Goal: Transaction & Acquisition: Purchase product/service

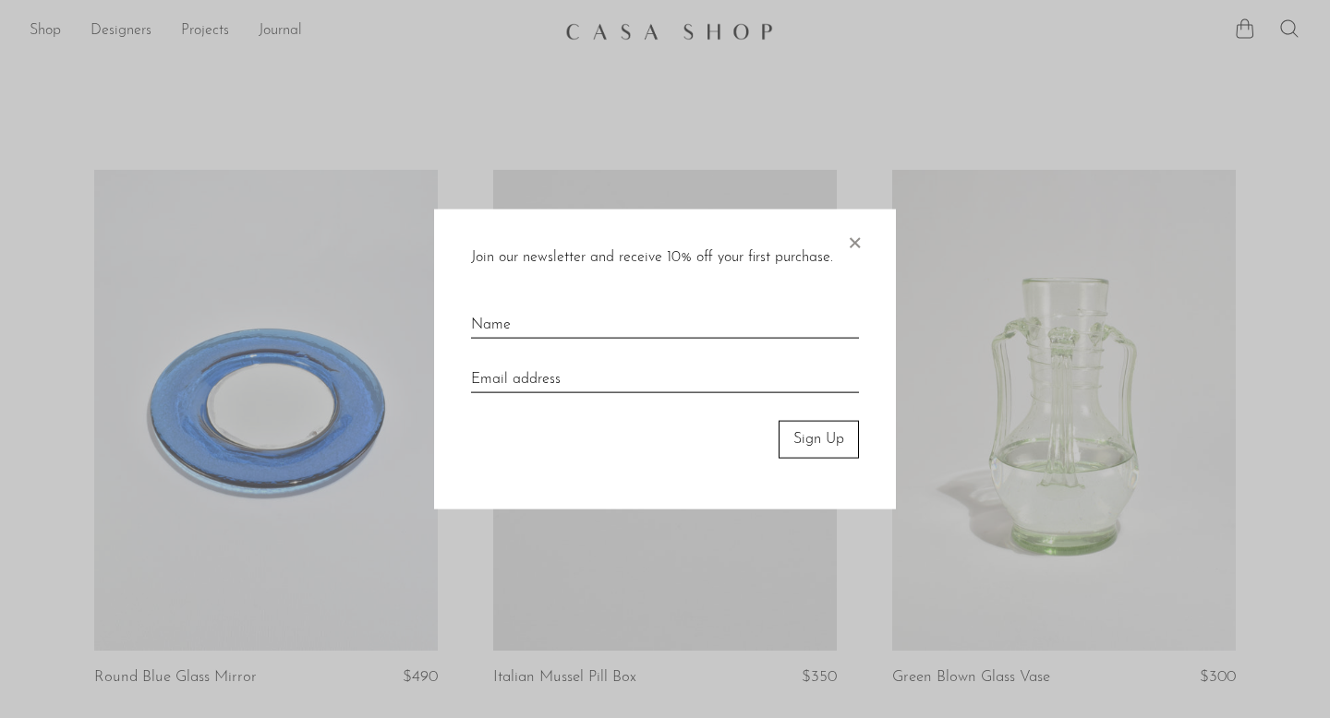
click at [856, 231] on span "×" at bounding box center [854, 239] width 18 height 59
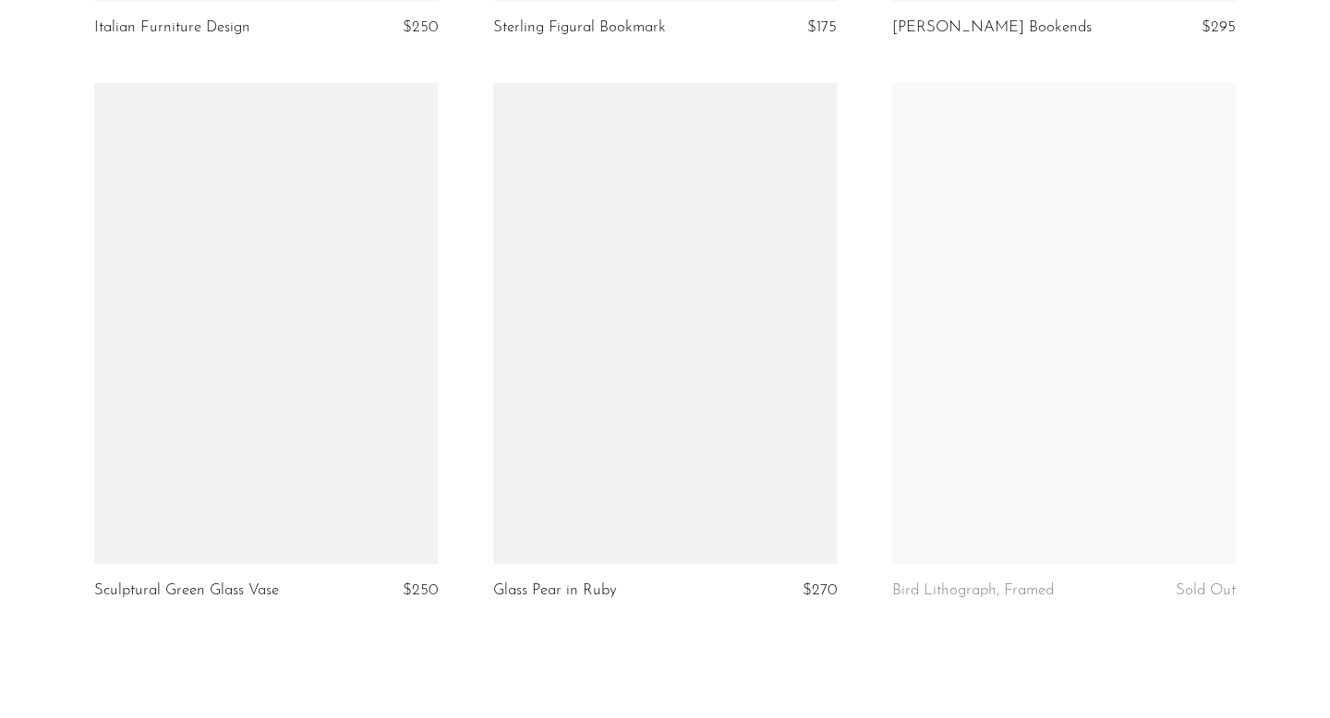
scroll to position [6559, 0]
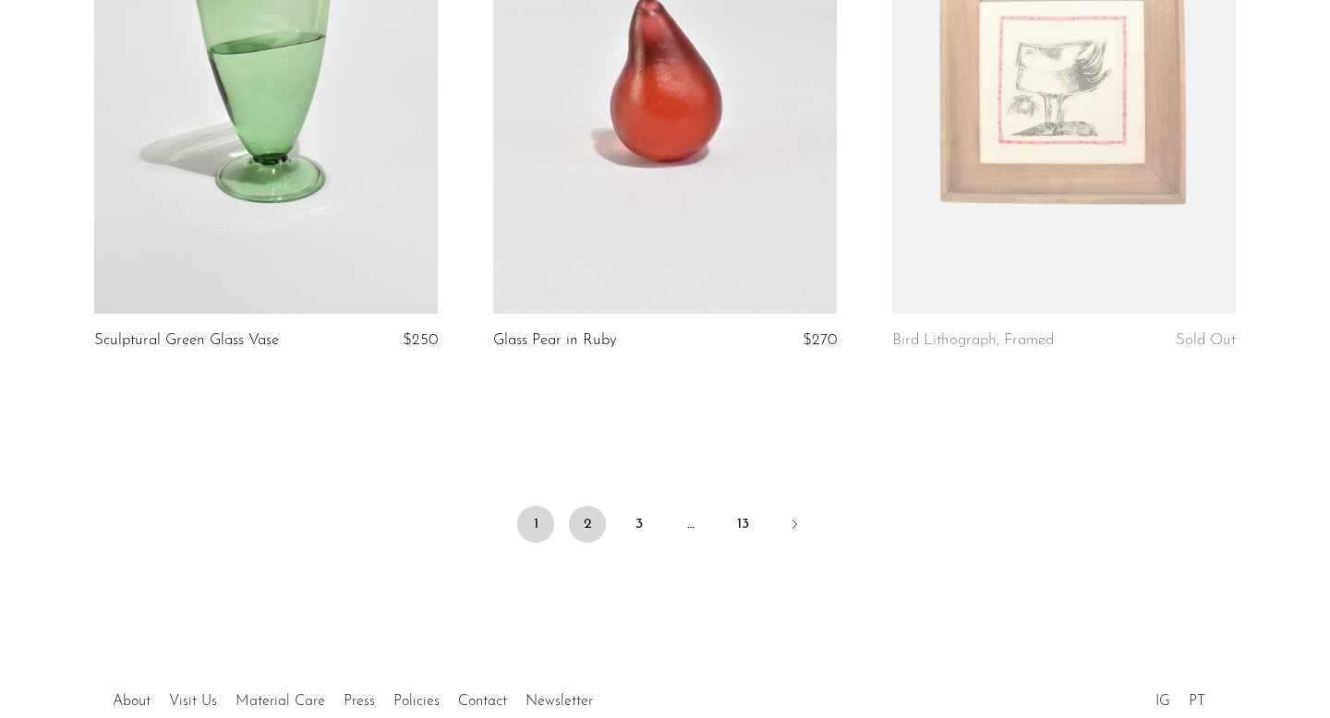
click at [578, 511] on link "2" at bounding box center [587, 524] width 37 height 37
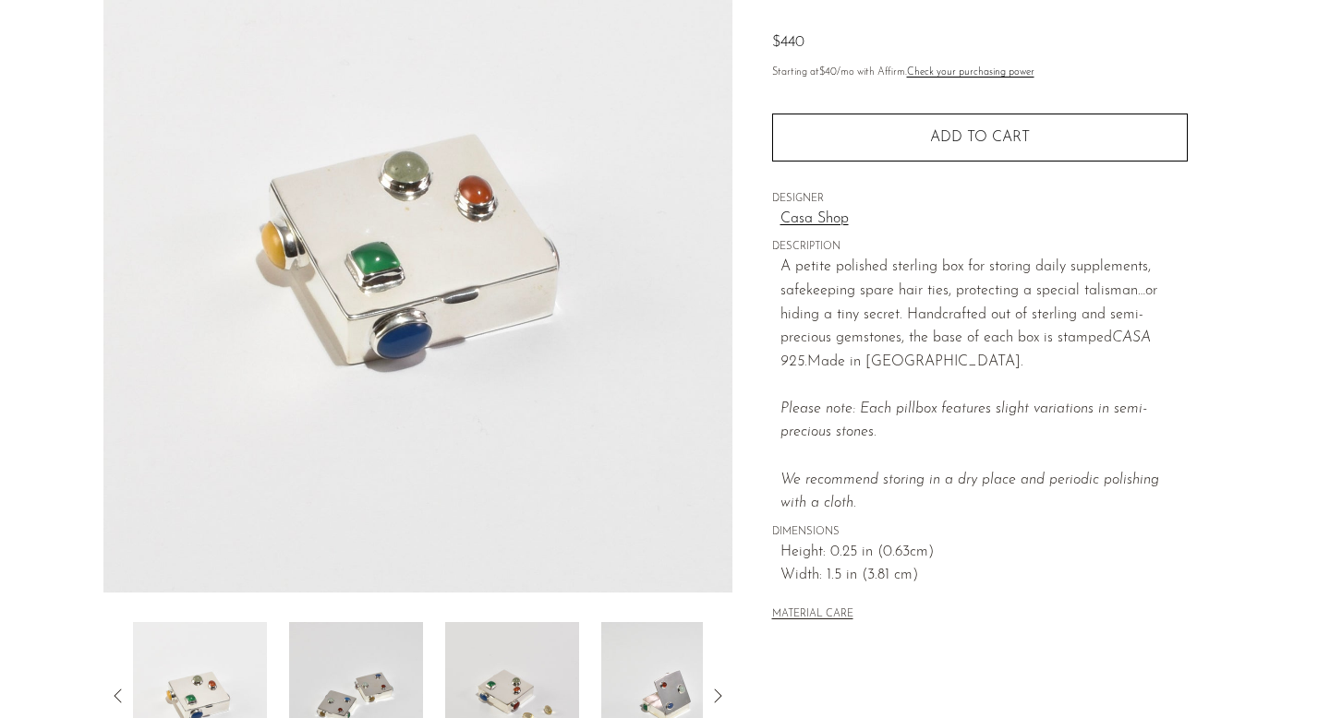
scroll to position [484, 0]
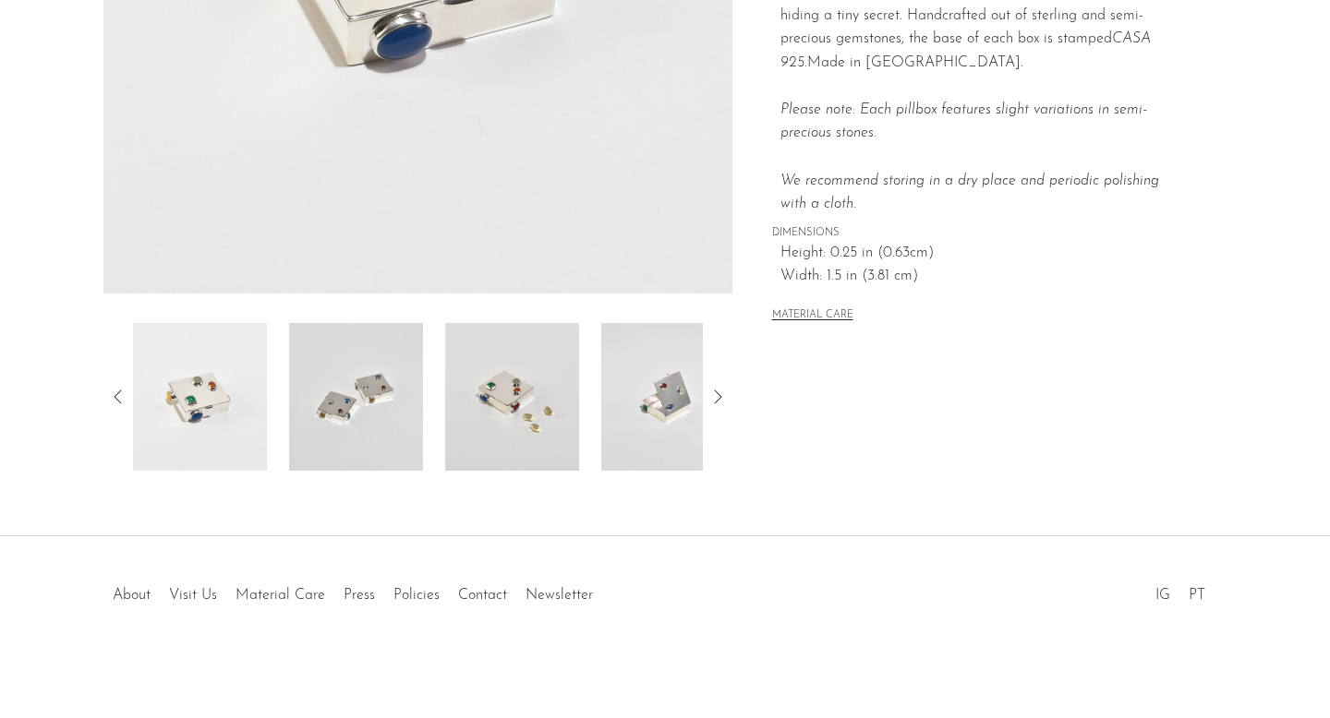
click at [538, 402] on img at bounding box center [512, 397] width 134 height 148
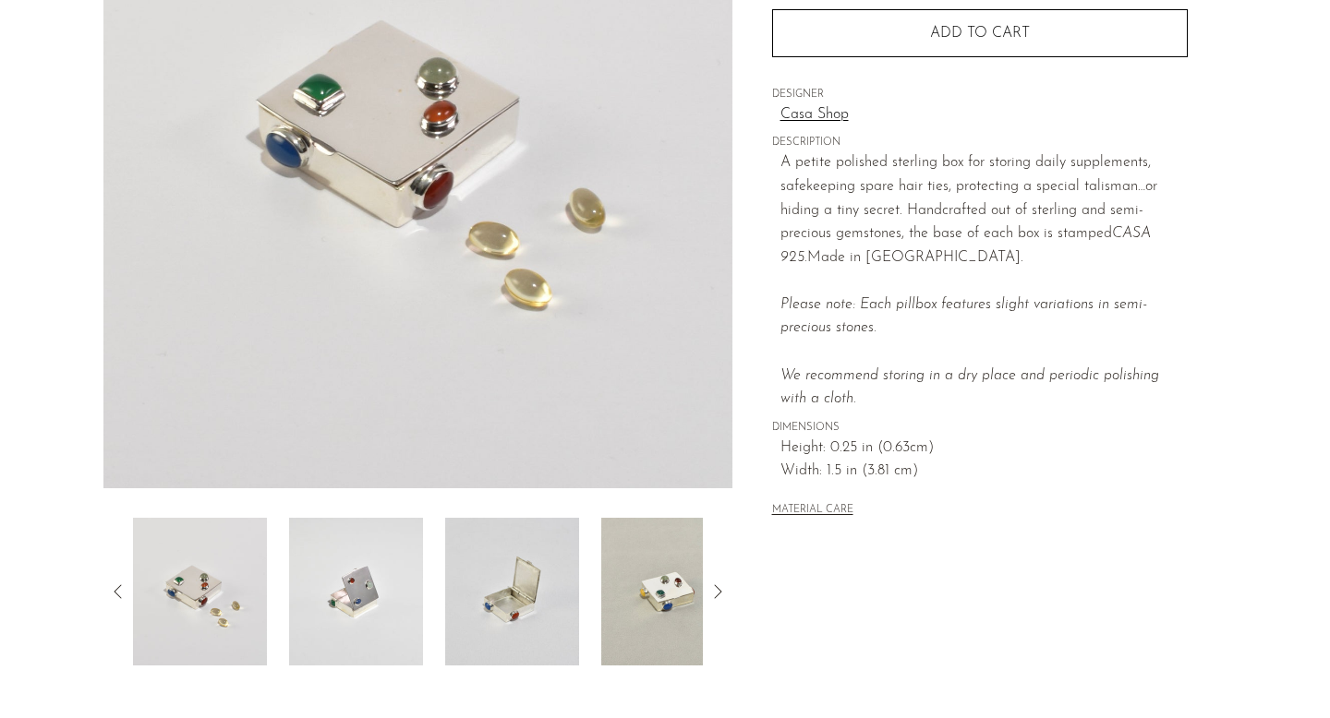
scroll to position [291, 0]
click at [531, 567] on img at bounding box center [512, 590] width 134 height 148
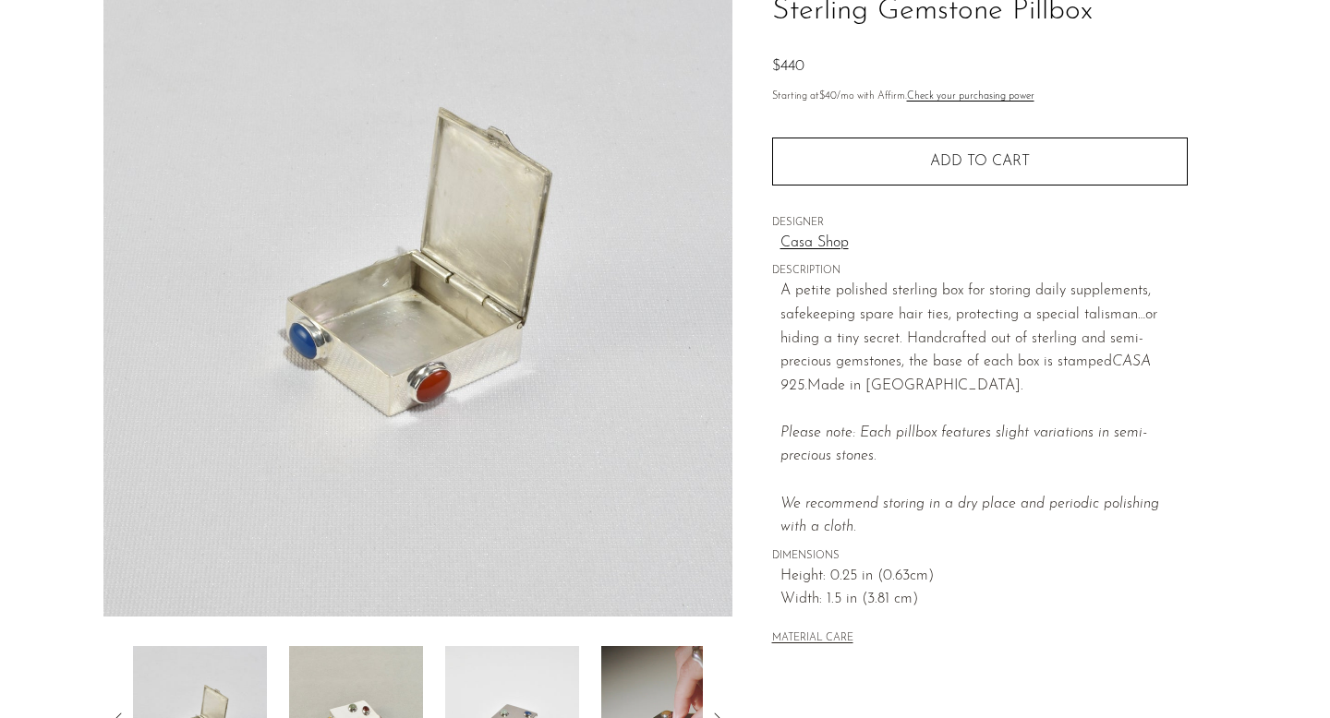
scroll to position [152, 0]
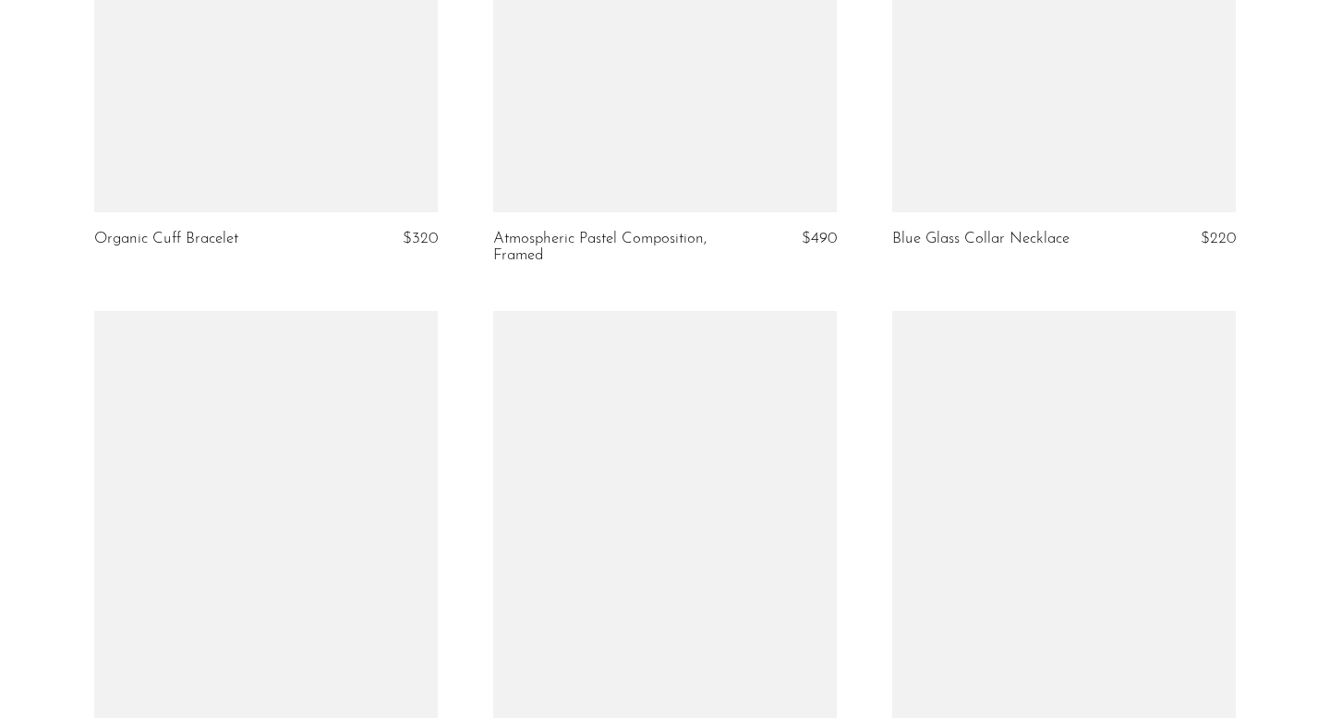
scroll to position [6360, 0]
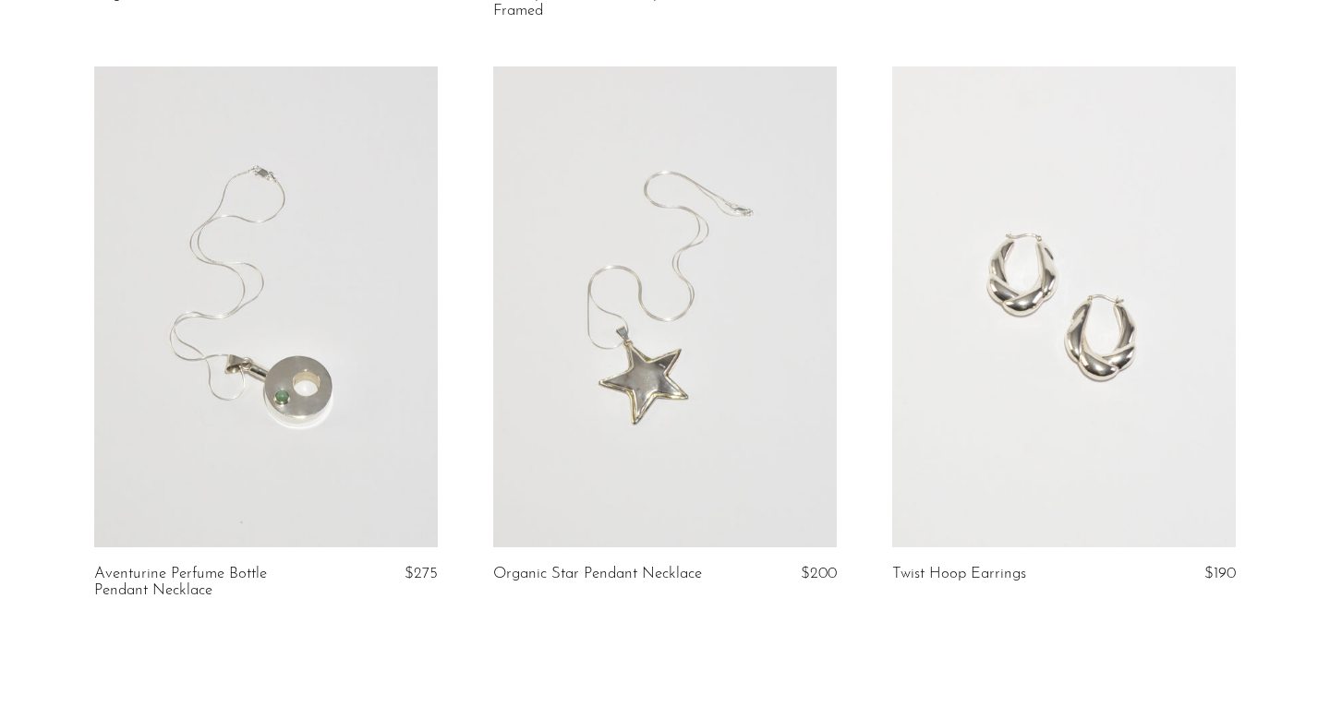
click at [1007, 152] on link at bounding box center [1064, 306] width 344 height 481
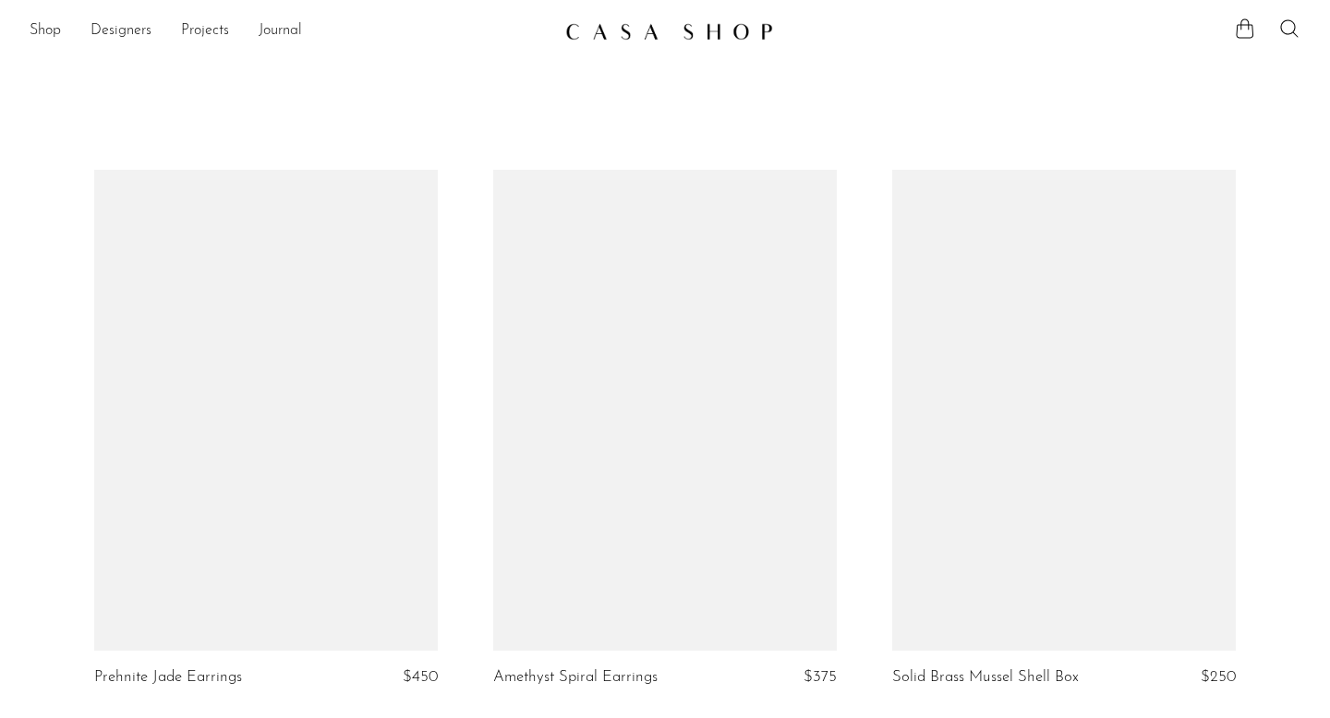
scroll to position [6591, 0]
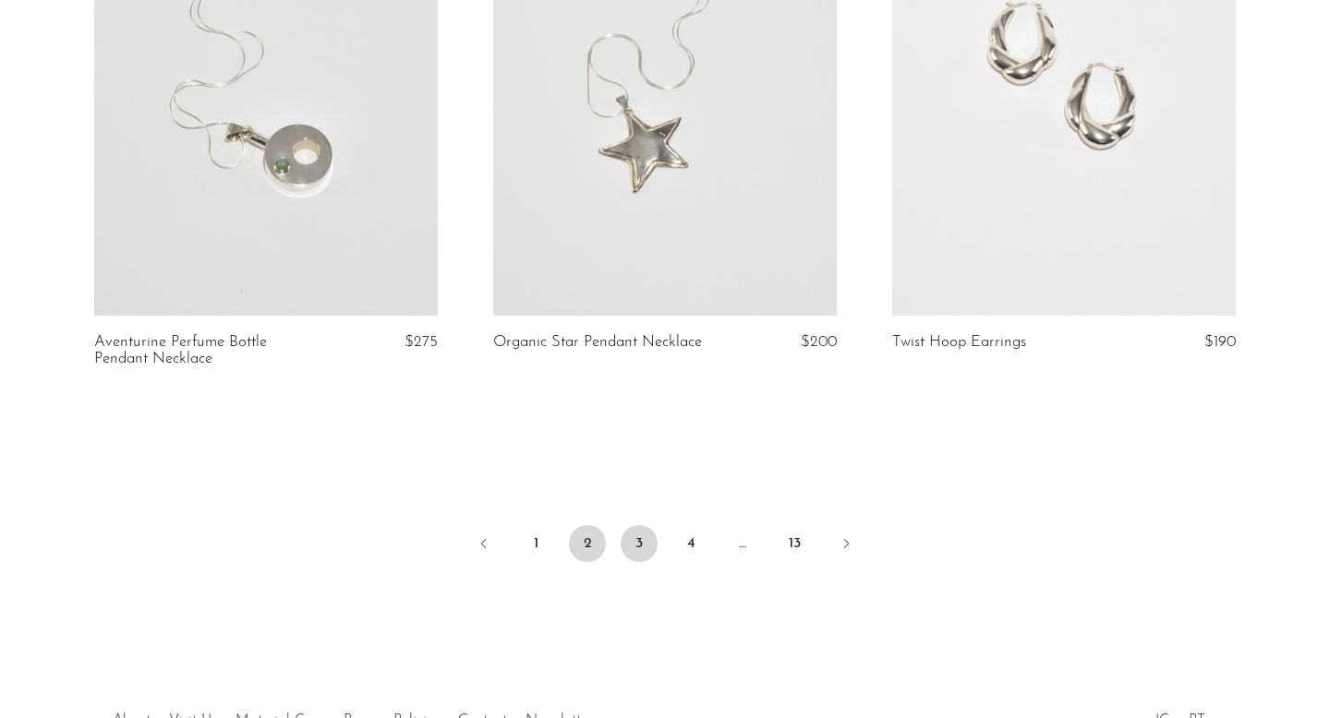
click at [633, 525] on link "3" at bounding box center [639, 543] width 37 height 37
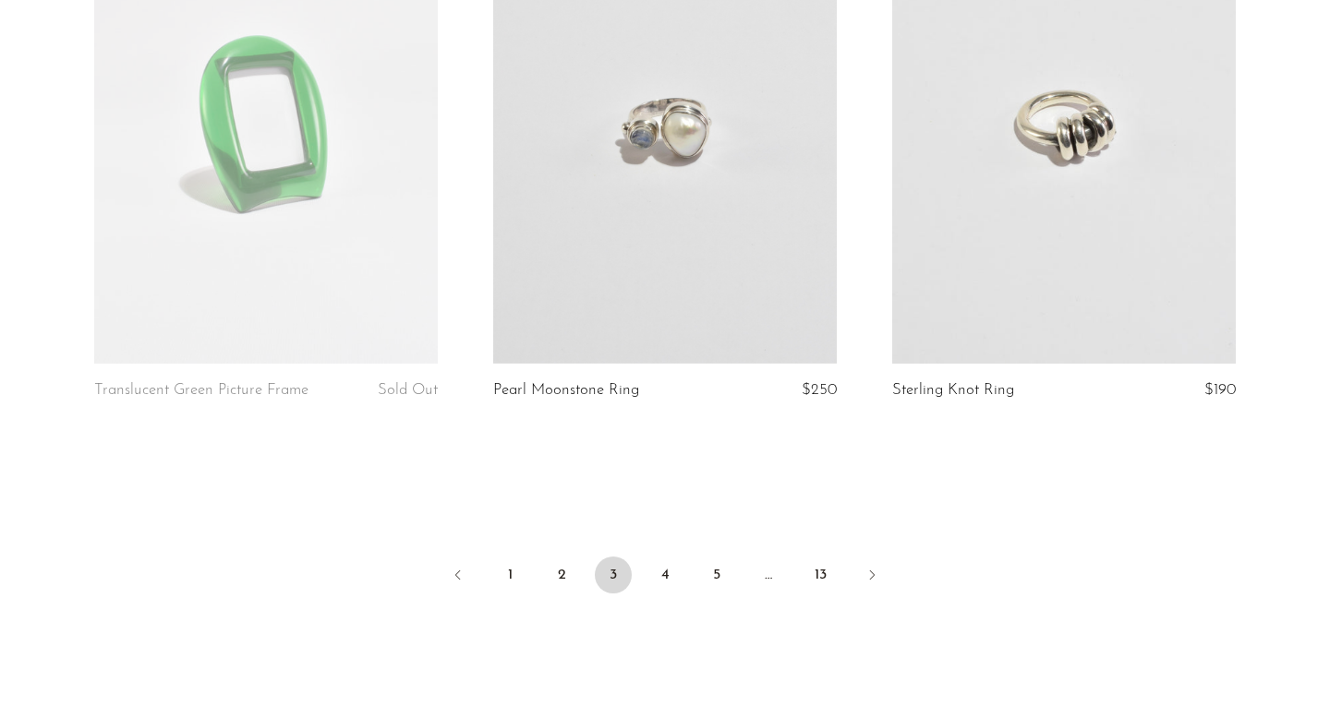
scroll to position [6528, 0]
